Goal: Task Accomplishment & Management: Complete application form

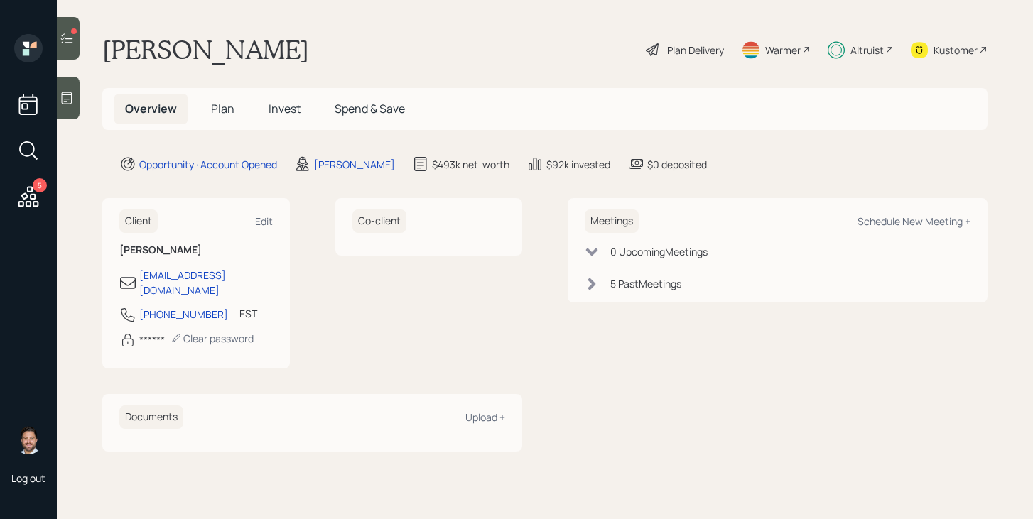
click at [67, 40] on icon at bounding box center [67, 38] width 14 height 14
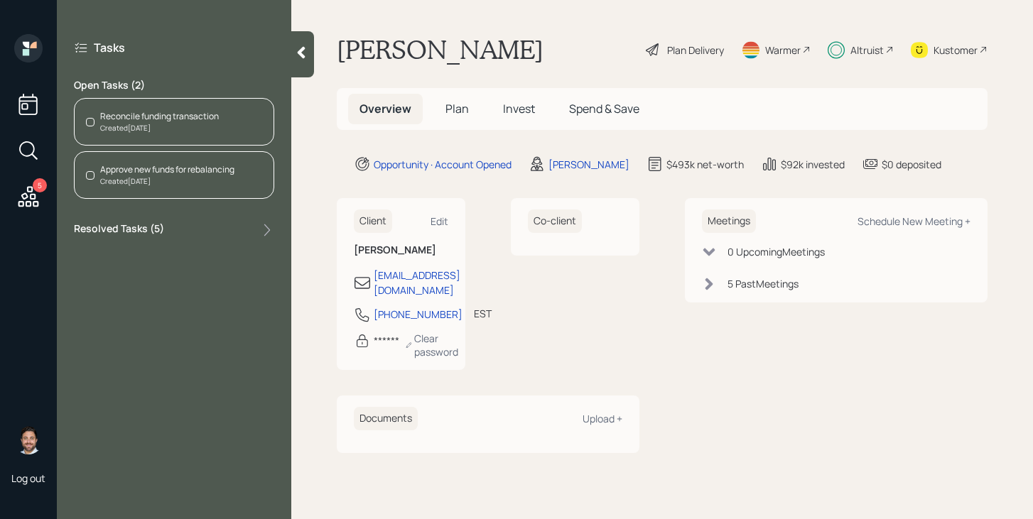
click at [165, 130] on div "Created [DATE]" at bounding box center [159, 128] width 119 height 11
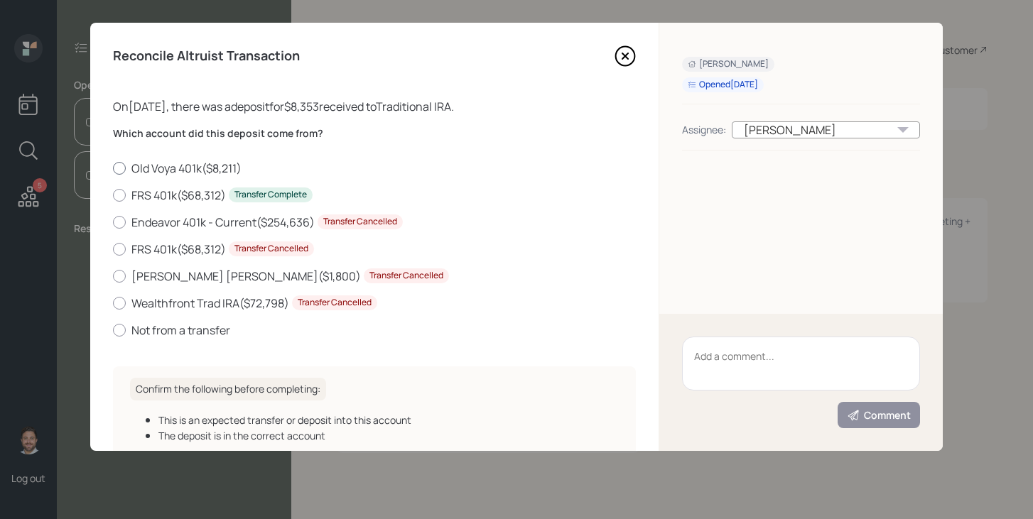
click at [116, 167] on div at bounding box center [119, 168] width 13 height 13
click at [113, 168] on input "Old Voya 401k ( $8,211 )" at bounding box center [112, 168] width 1 height 1
radio input "true"
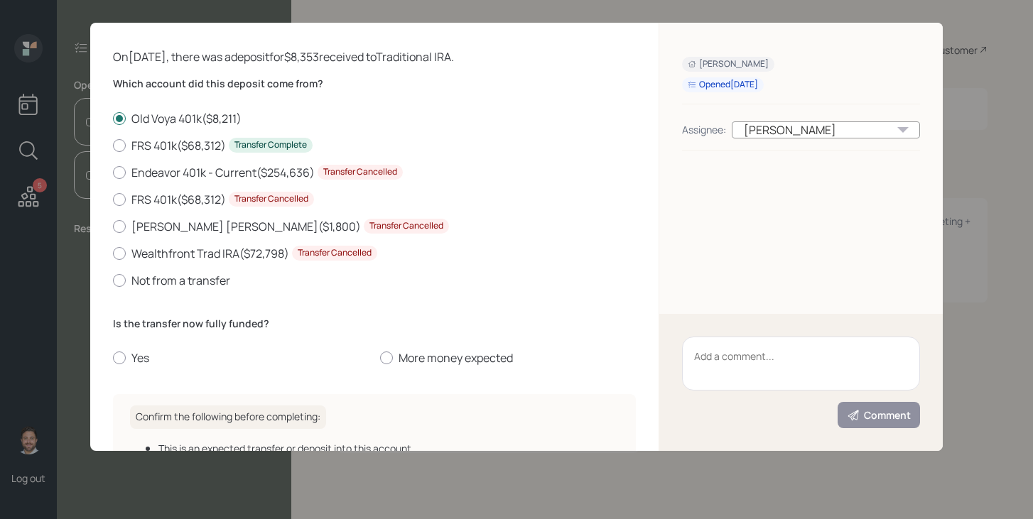
scroll to position [131, 0]
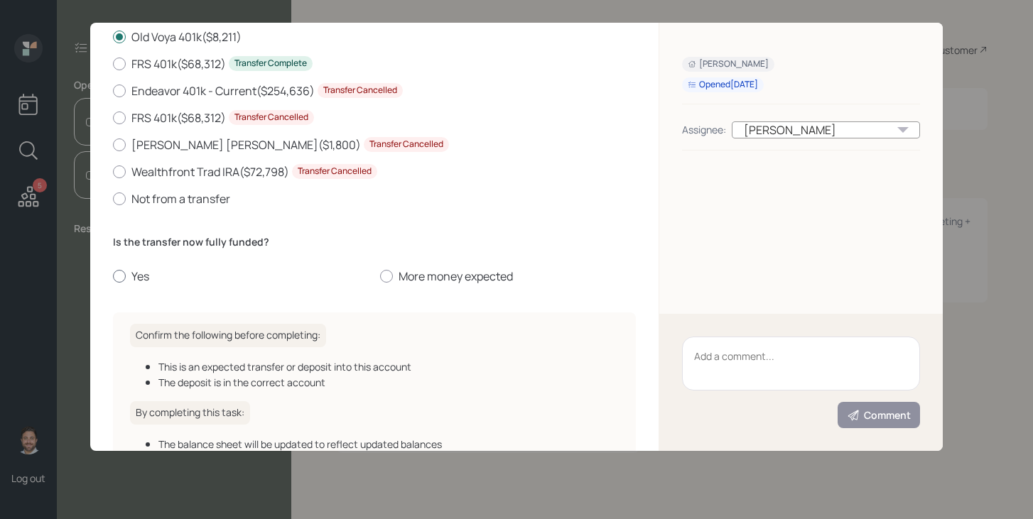
click at [115, 274] on div at bounding box center [119, 276] width 13 height 13
click at [113, 276] on input "Yes" at bounding box center [112, 276] width 1 height 1
radio input "true"
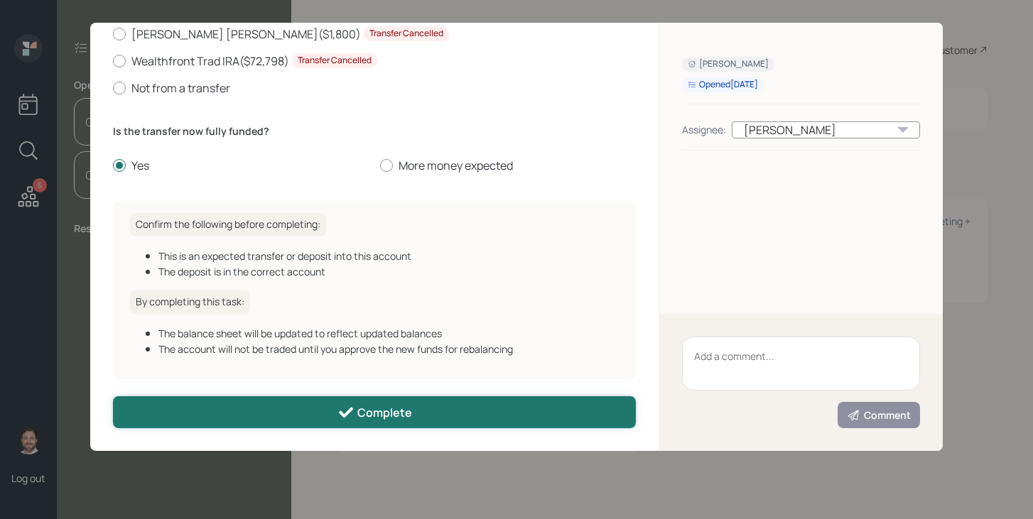
click at [246, 408] on button "Complete" at bounding box center [374, 413] width 523 height 32
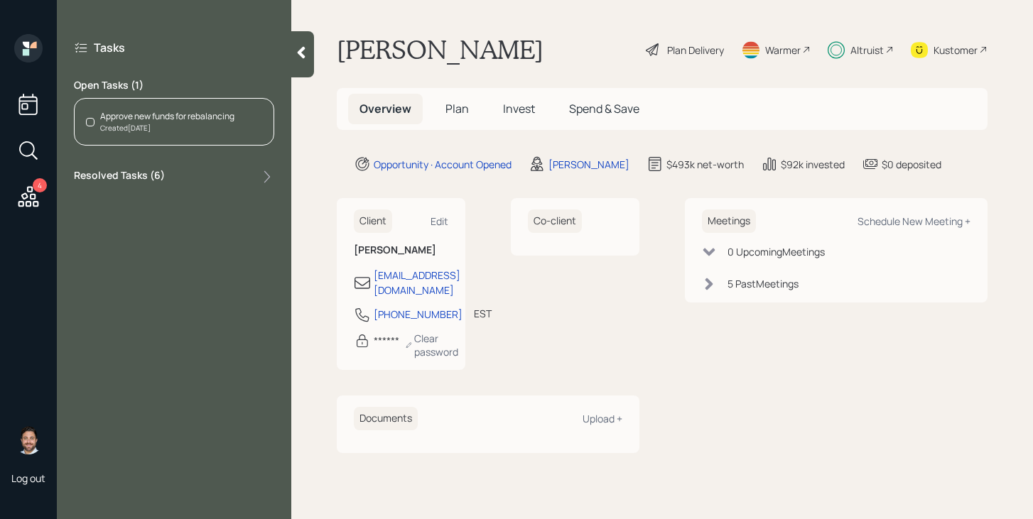
click at [142, 126] on div "Created [DATE]" at bounding box center [167, 128] width 134 height 11
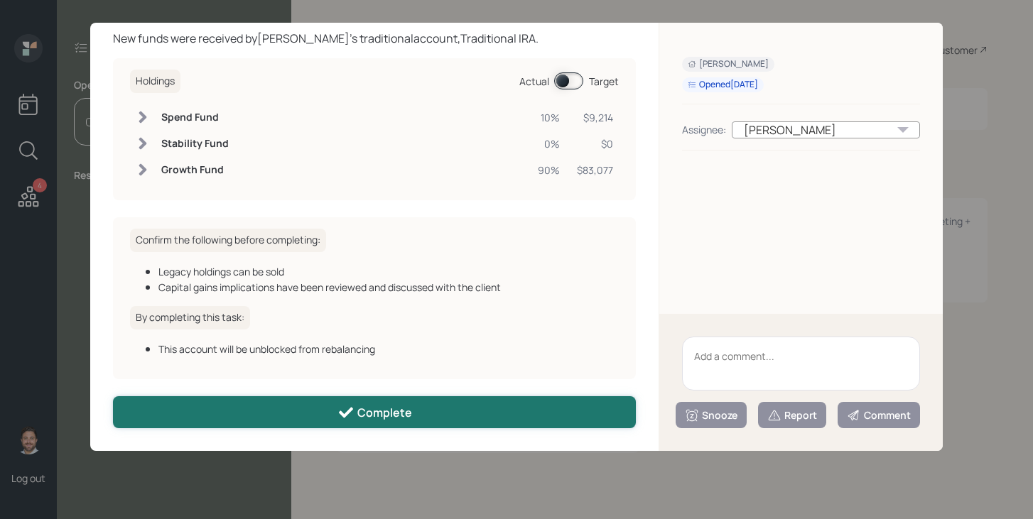
click at [357, 412] on div "Complete" at bounding box center [375, 412] width 75 height 17
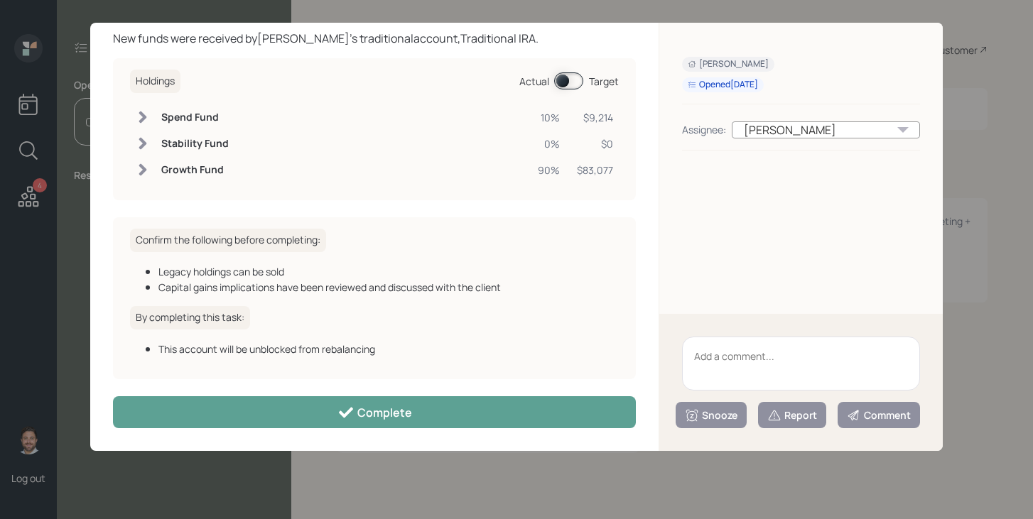
scroll to position [53, 0]
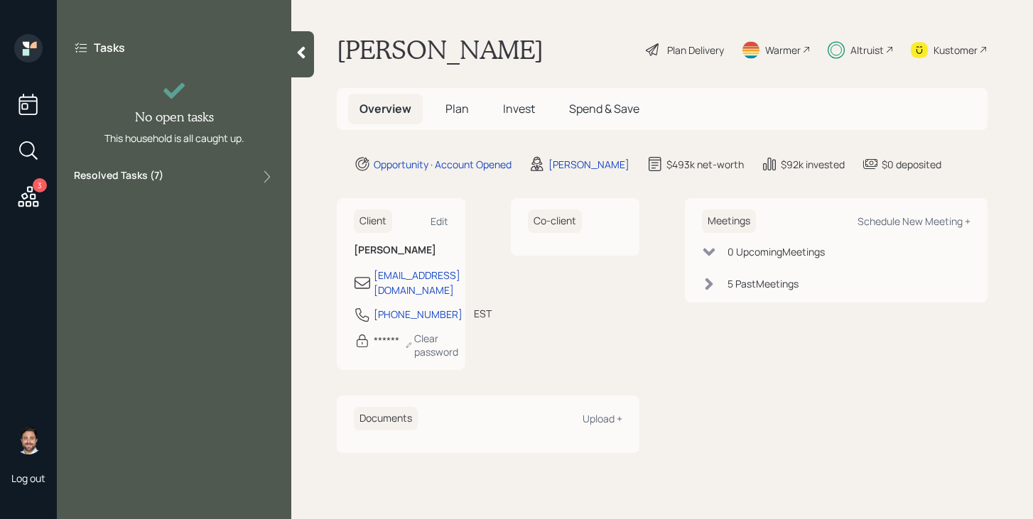
click at [28, 189] on icon at bounding box center [28, 196] width 21 height 21
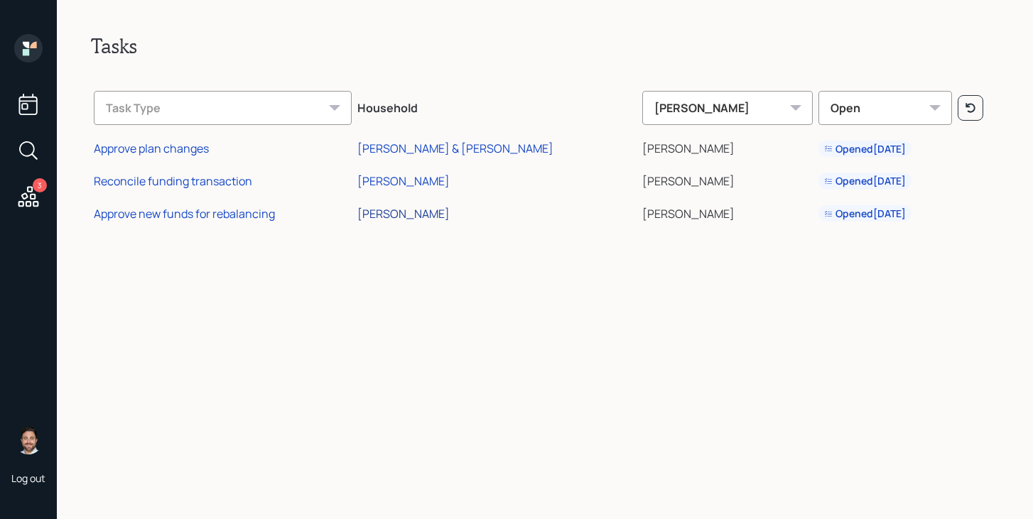
click at [450, 215] on div "[PERSON_NAME]" at bounding box center [403, 214] width 92 height 16
